Goal: Use online tool/utility: Utilize a website feature to perform a specific function

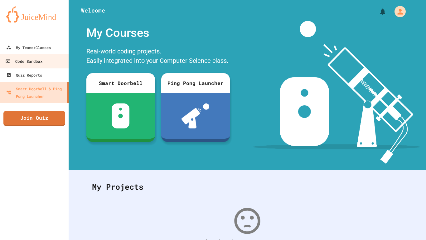
click at [47, 62] on link "Code Sandbox" at bounding box center [34, 61] width 71 height 14
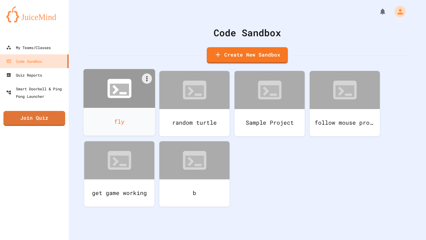
click at [124, 101] on icon at bounding box center [119, 88] width 29 height 29
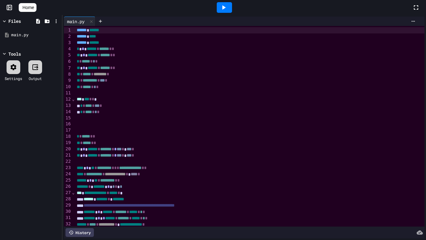
click at [223, 12] on div at bounding box center [224, 7] width 15 height 11
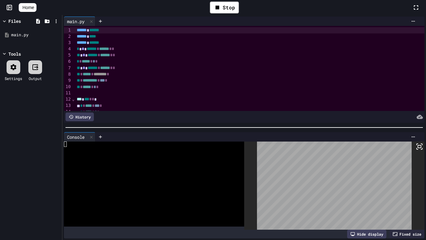
click at [417, 148] on icon at bounding box center [419, 146] width 7 height 7
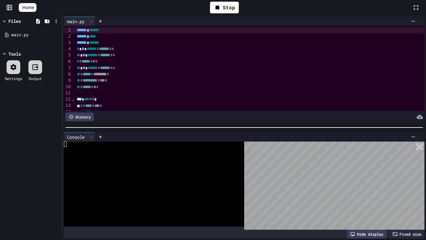
click at [419, 148] on icon at bounding box center [419, 146] width 7 height 7
click at [231, 9] on div "Stop" at bounding box center [224, 8] width 29 height 12
